Goal: Browse casually

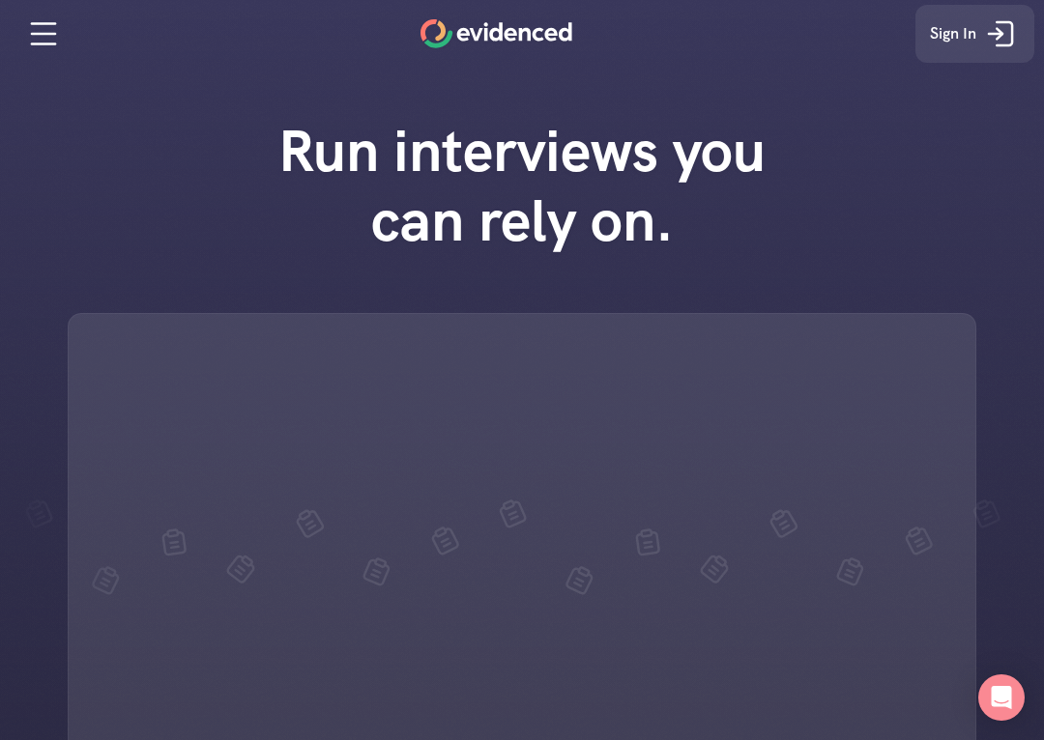
click at [837, 130] on div "Run interviews you can rely on." at bounding box center [522, 498] width 1044 height 803
click at [458, 217] on h1 "Run interviews you can rely on." at bounding box center [521, 185] width 551 height 139
click at [53, 34] on icon at bounding box center [43, 34] width 23 height 0
